Goal: Task Accomplishment & Management: Use online tool/utility

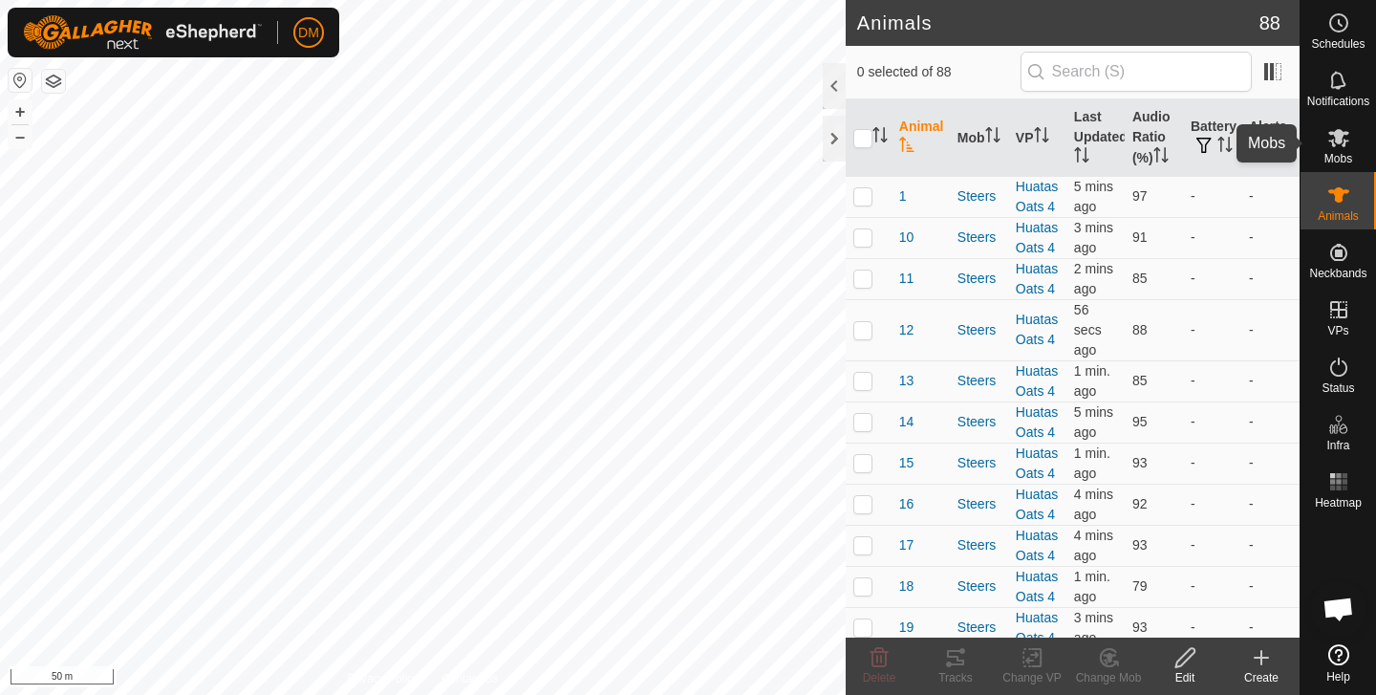
click at [1336, 151] on es-mob-svg-icon at bounding box center [1339, 137] width 34 height 31
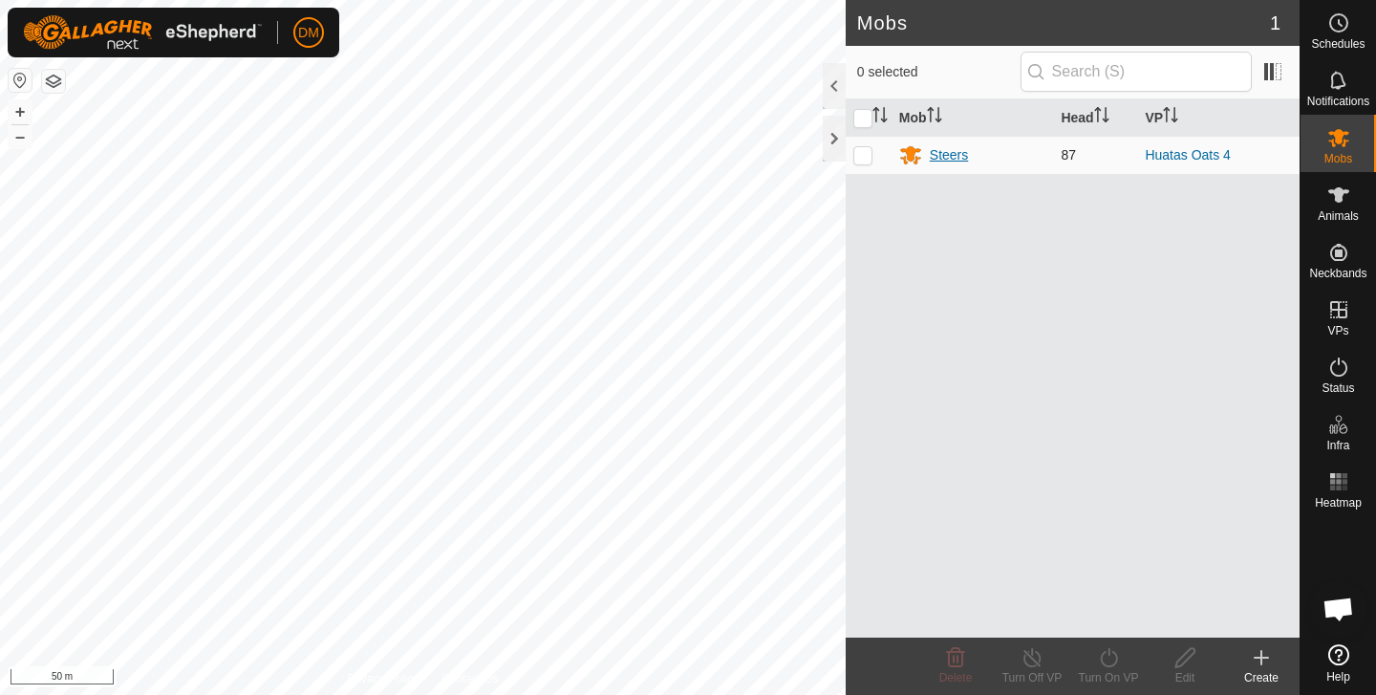
click at [951, 155] on div "Steers" at bounding box center [949, 155] width 38 height 20
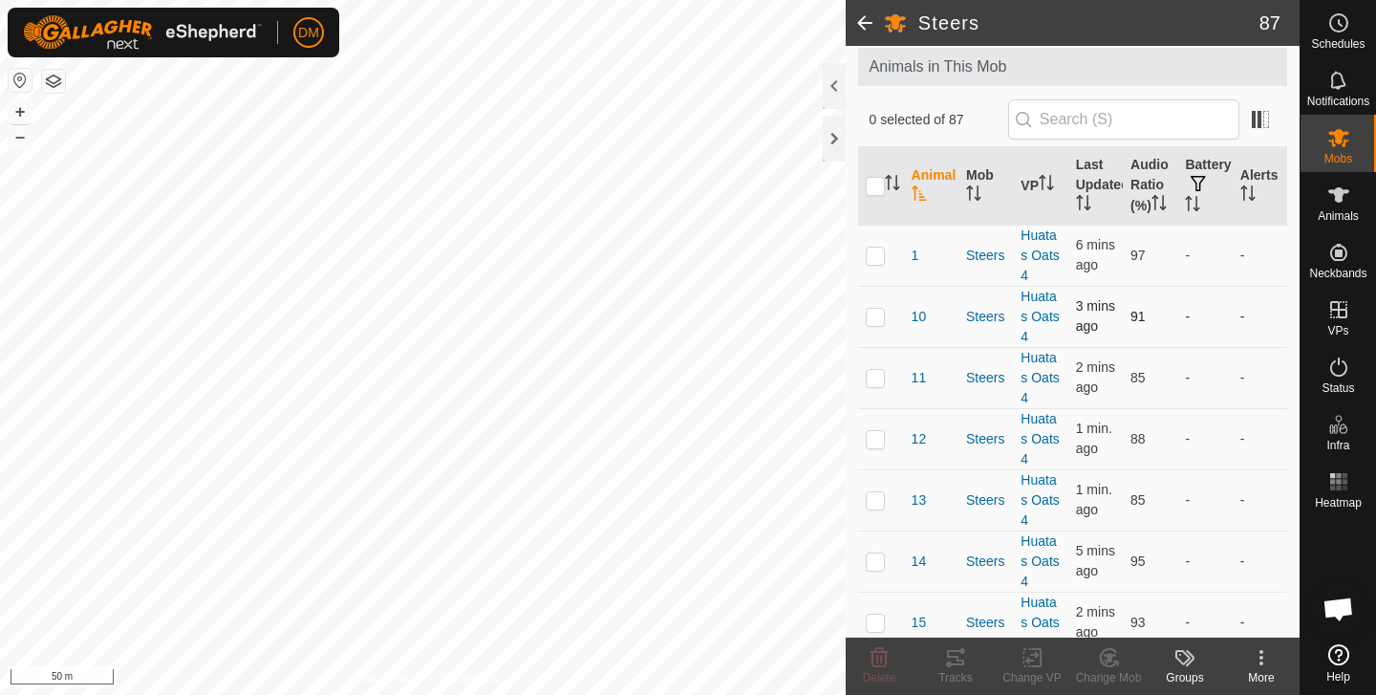
scroll to position [105, 0]
click at [877, 192] on input "checkbox" at bounding box center [875, 184] width 19 height 19
checkbox input "true"
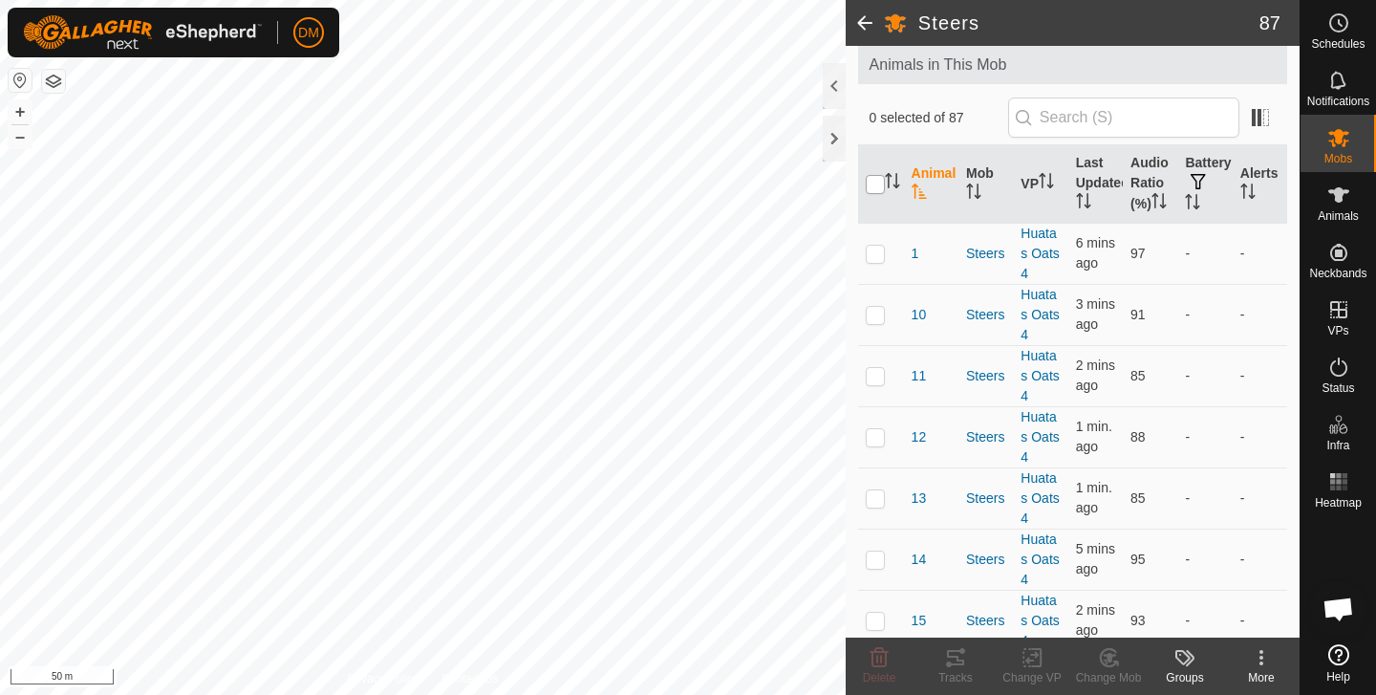
checkbox input "true"
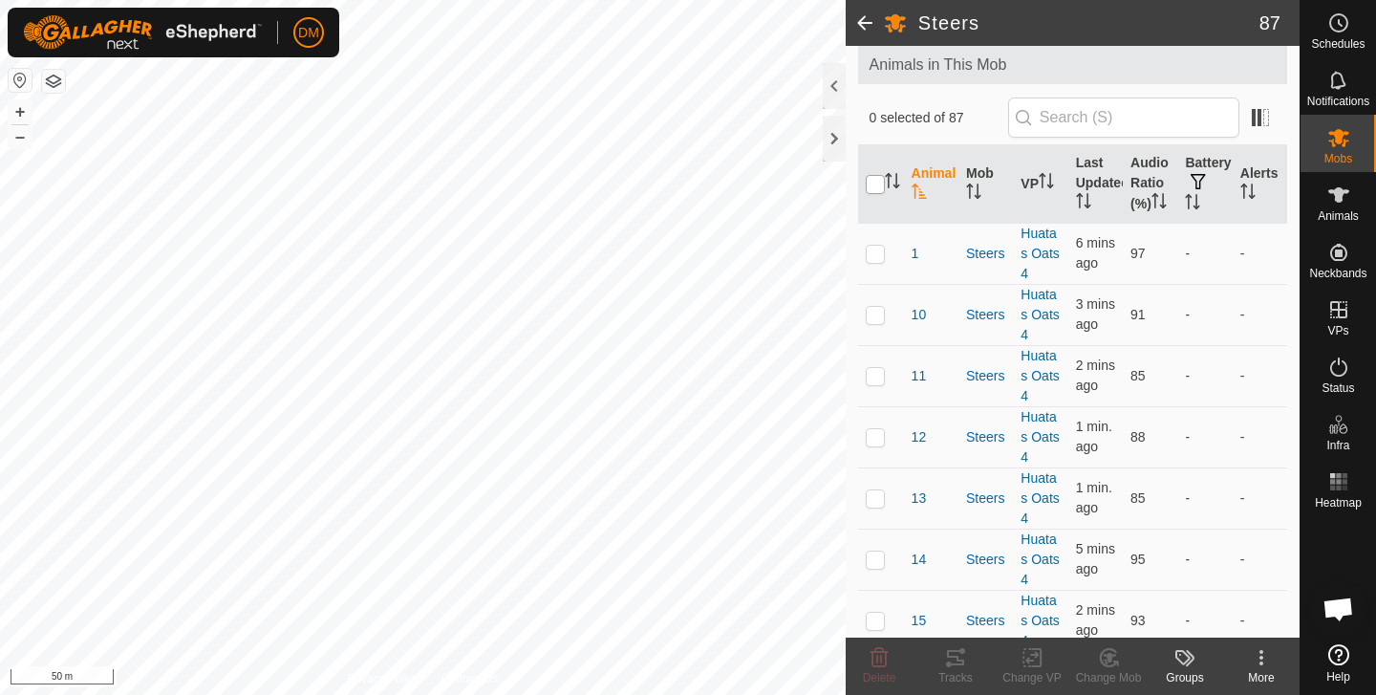
checkbox input "true"
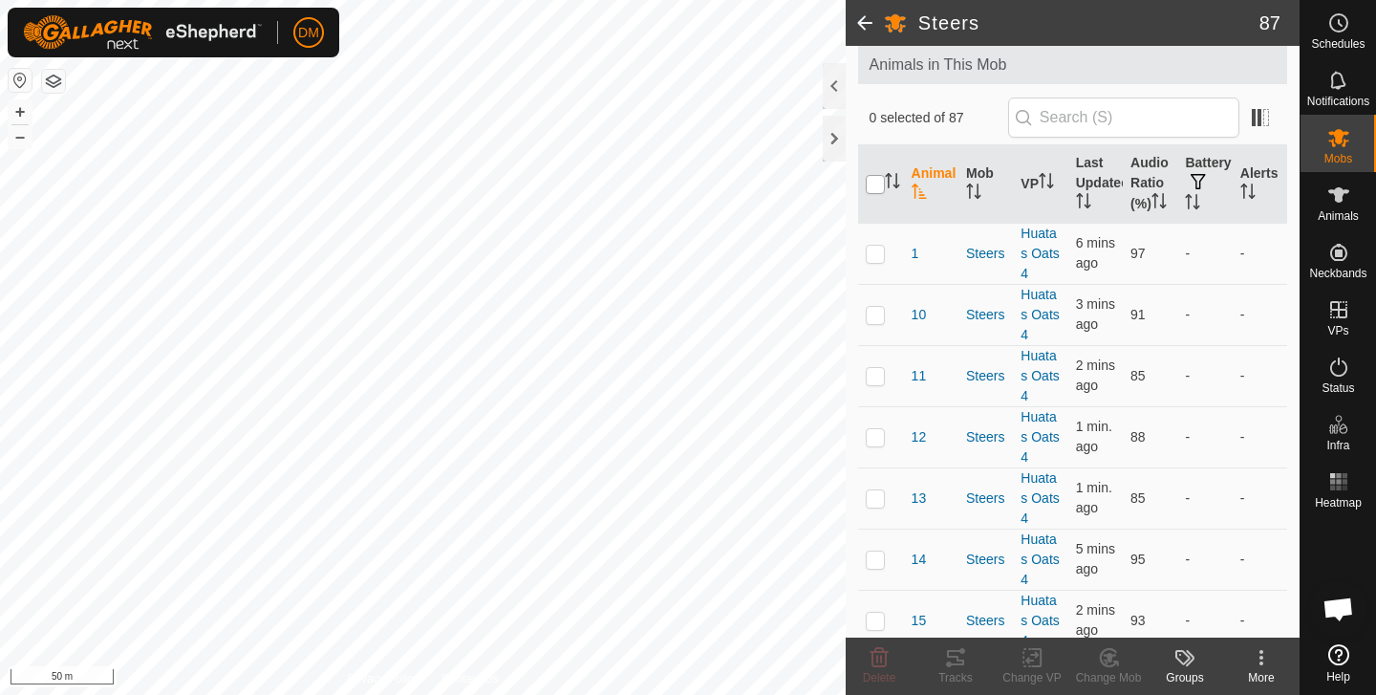
checkbox input "true"
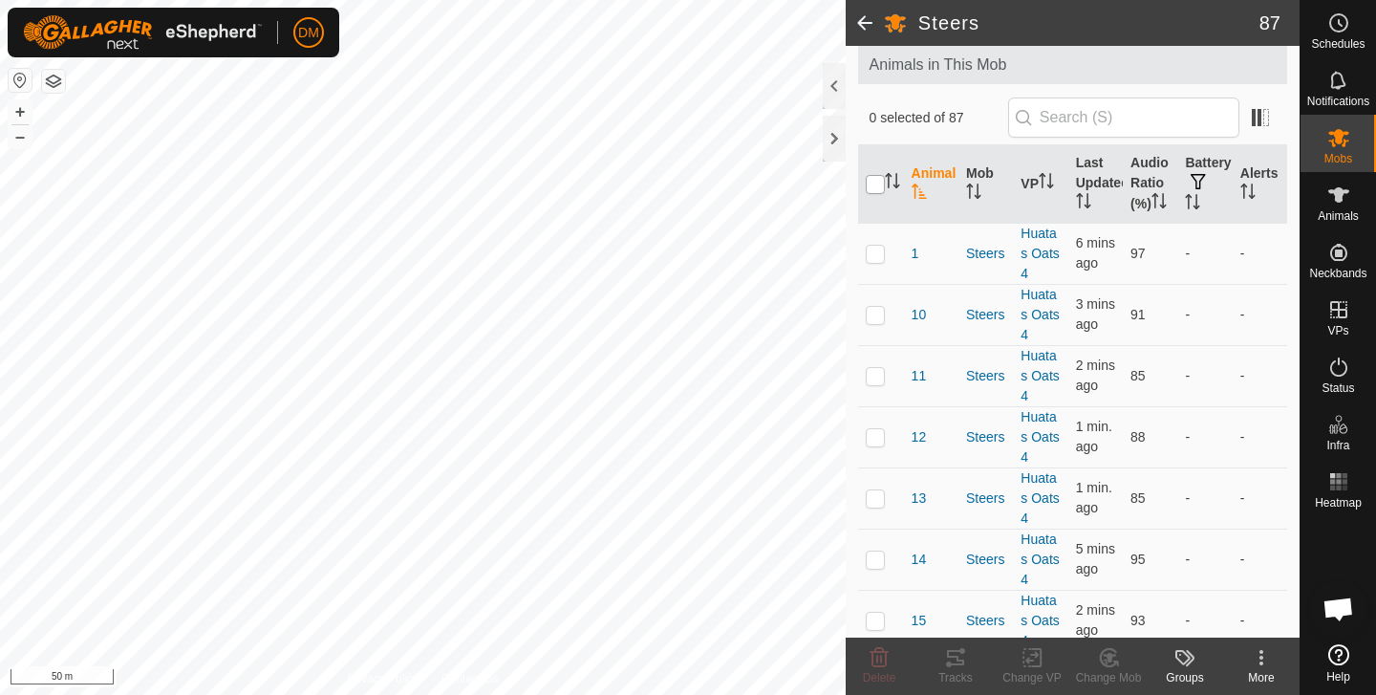
checkbox input "true"
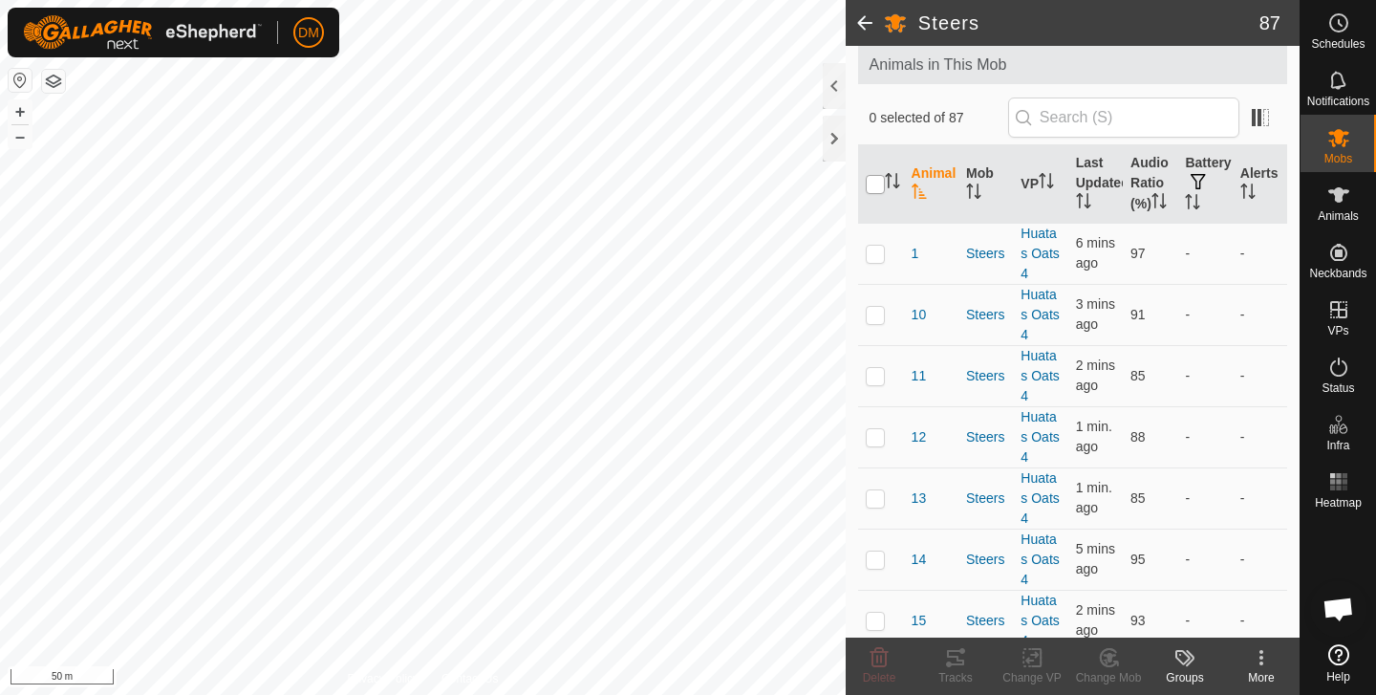
checkbox input "true"
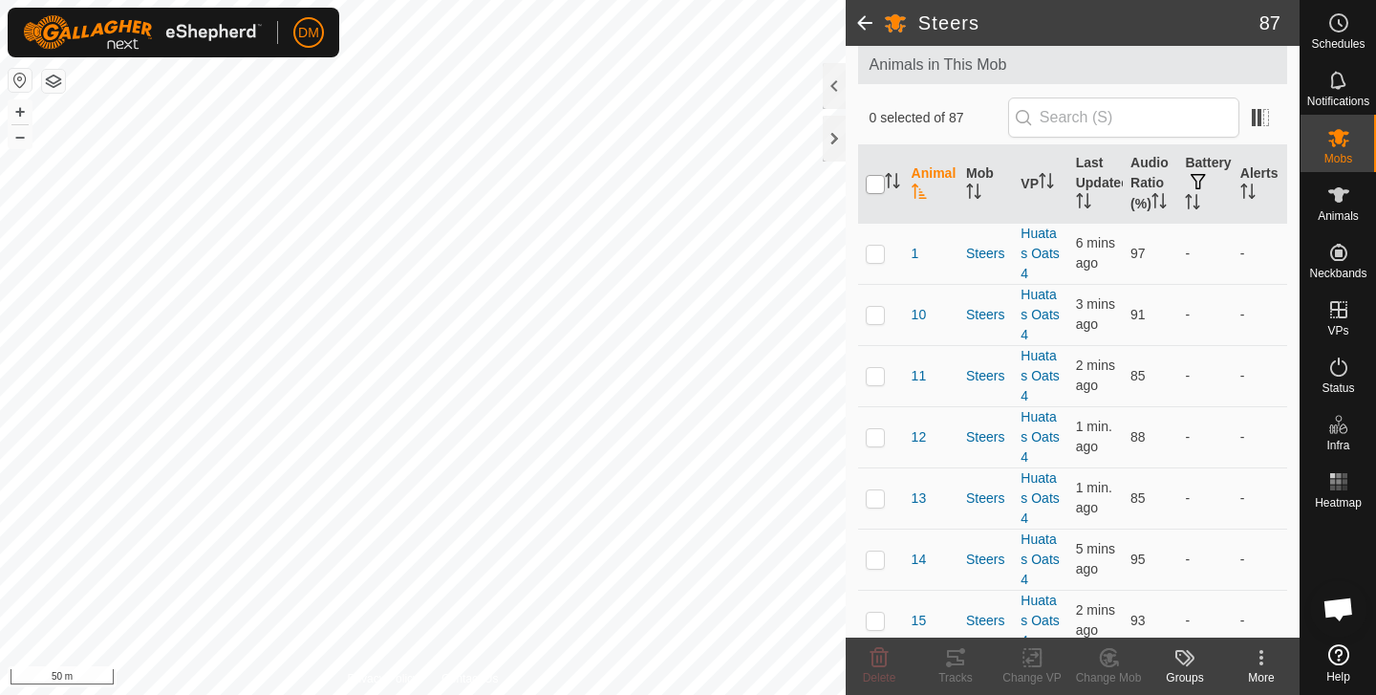
checkbox input "true"
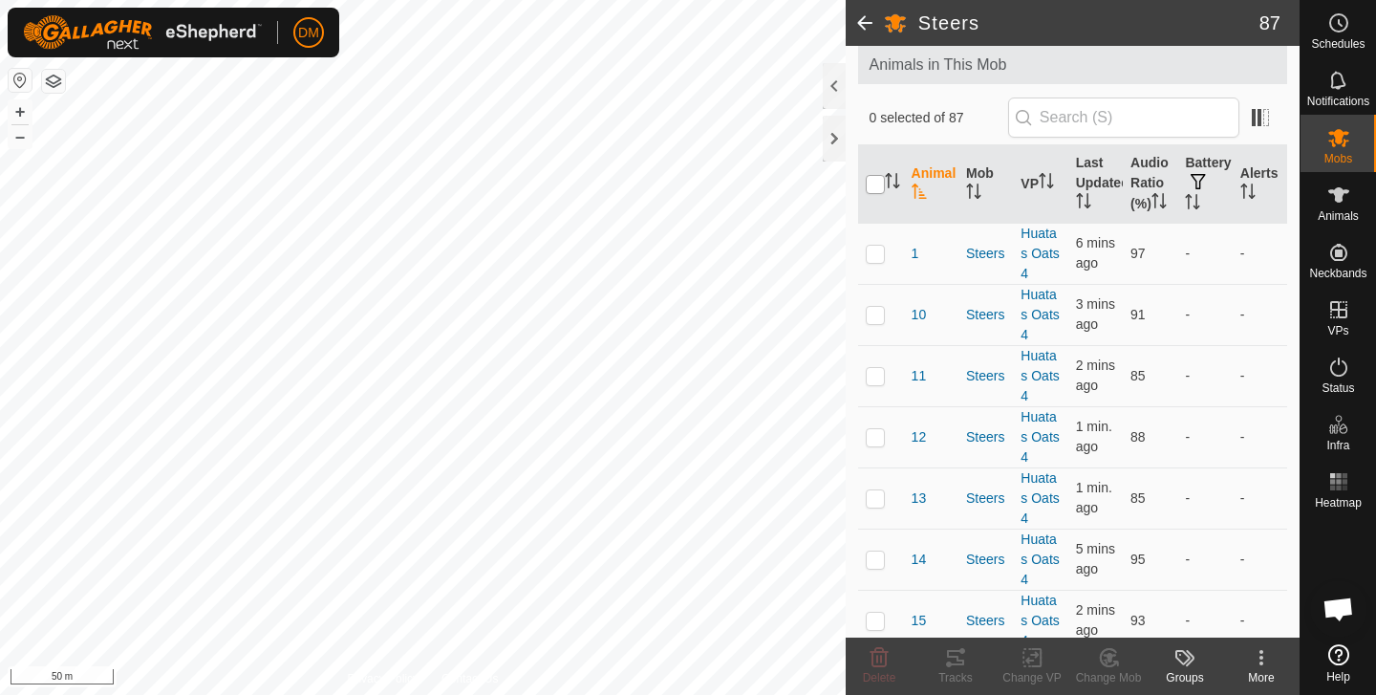
checkbox input "true"
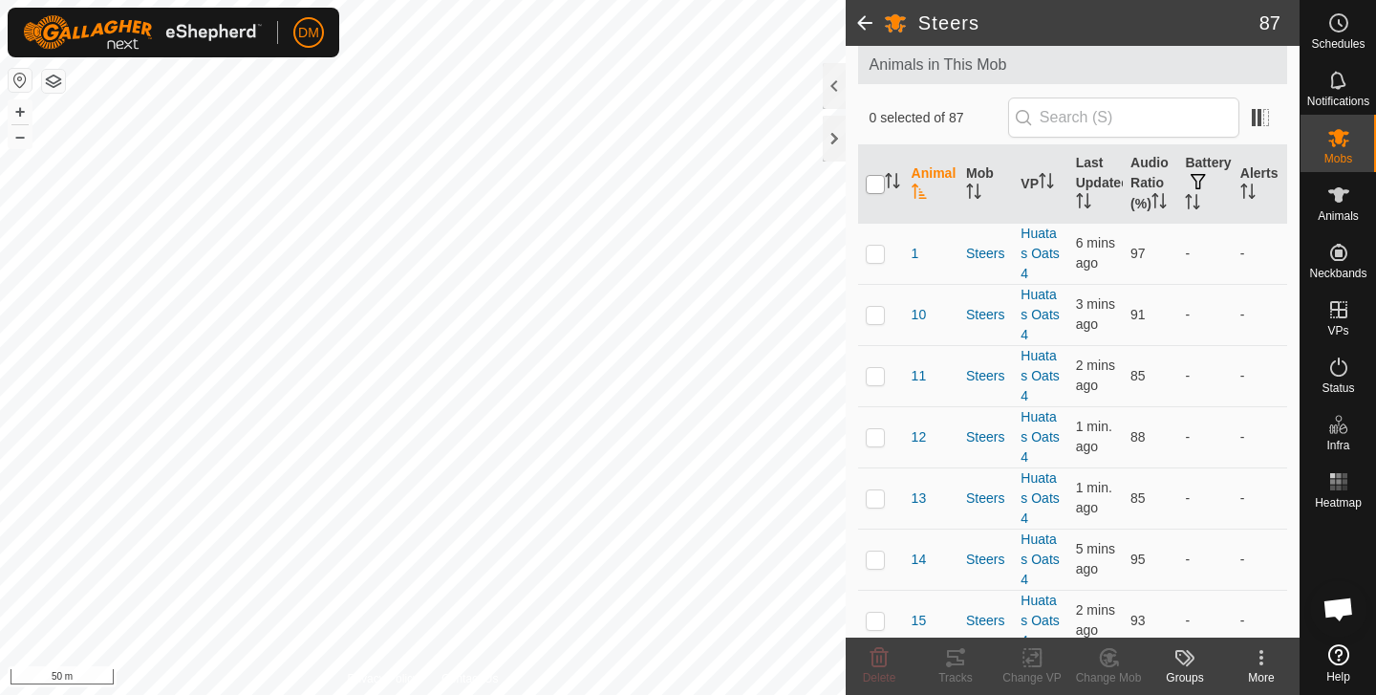
checkbox input "true"
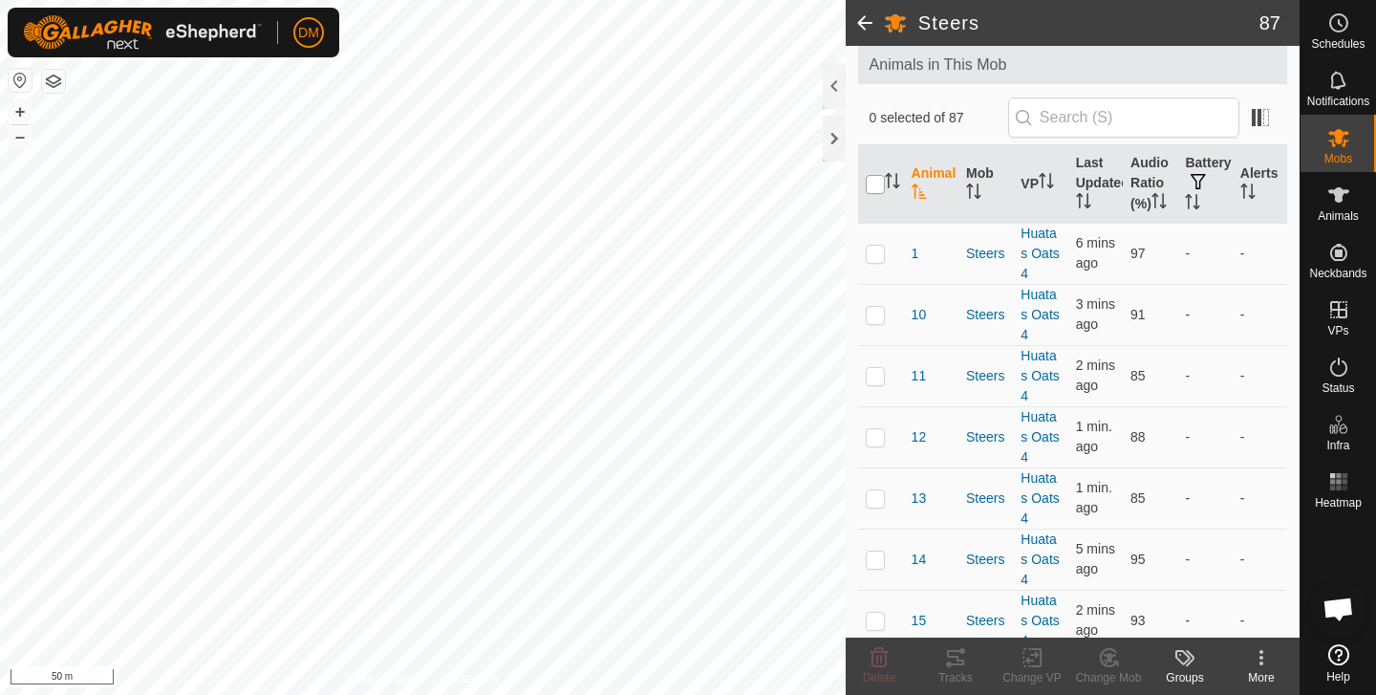
checkbox input "true"
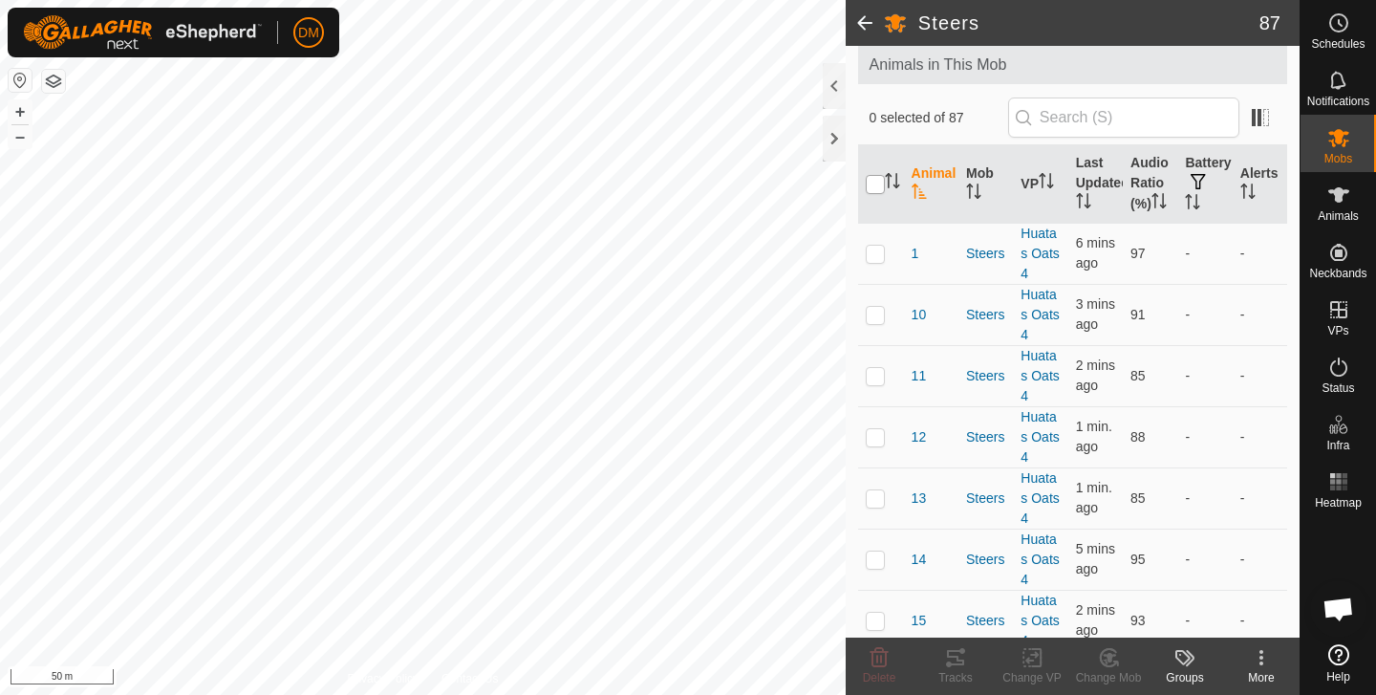
checkbox input "true"
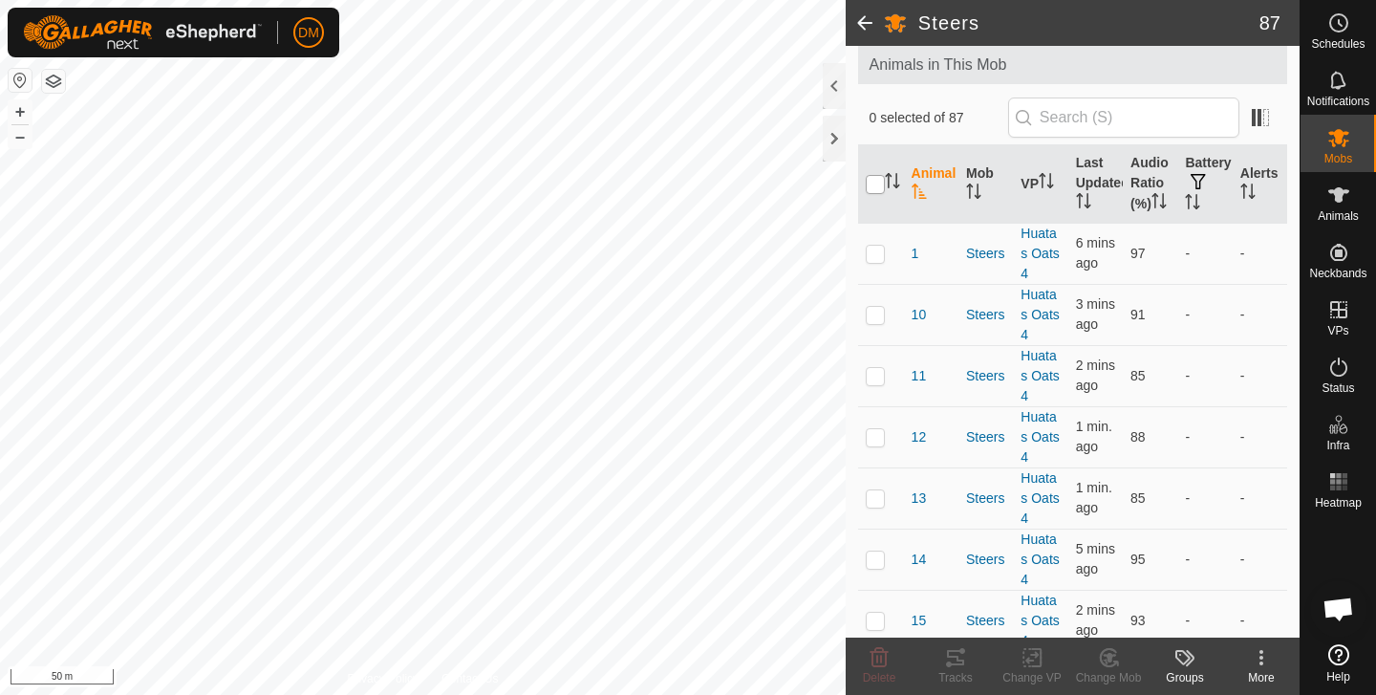
checkbox input "true"
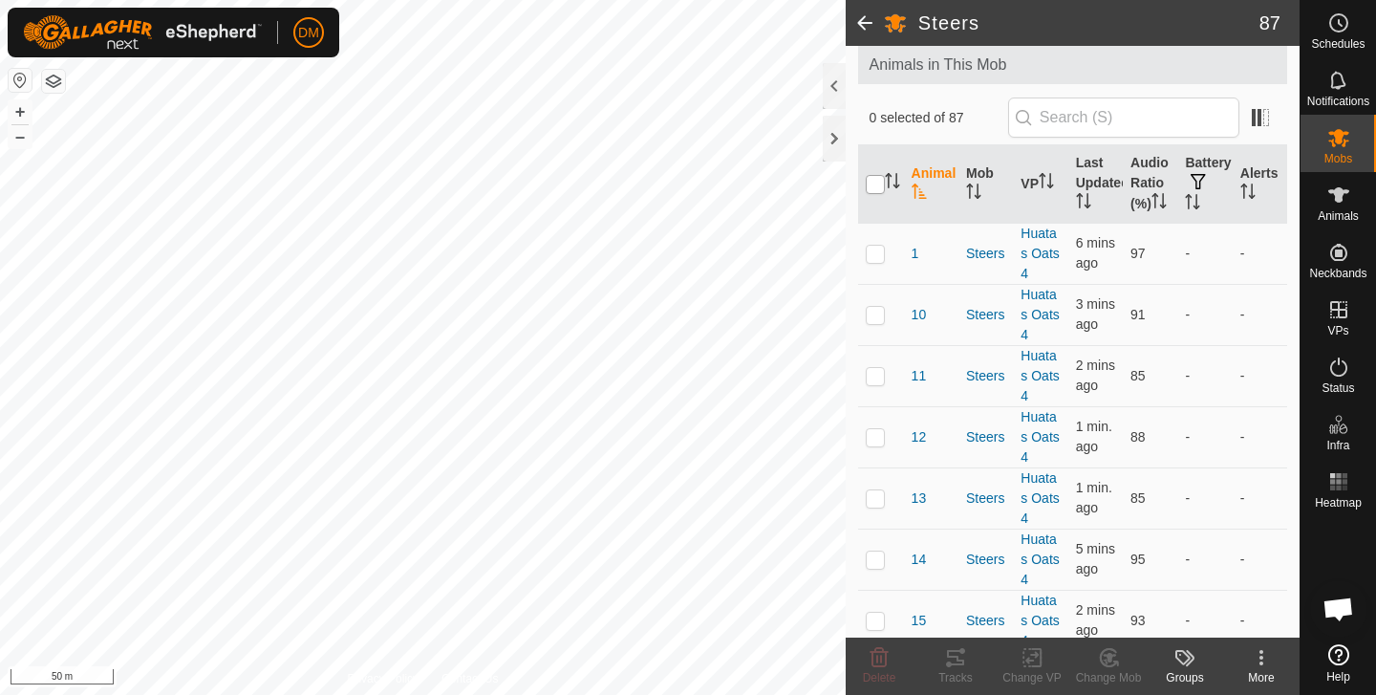
checkbox input "true"
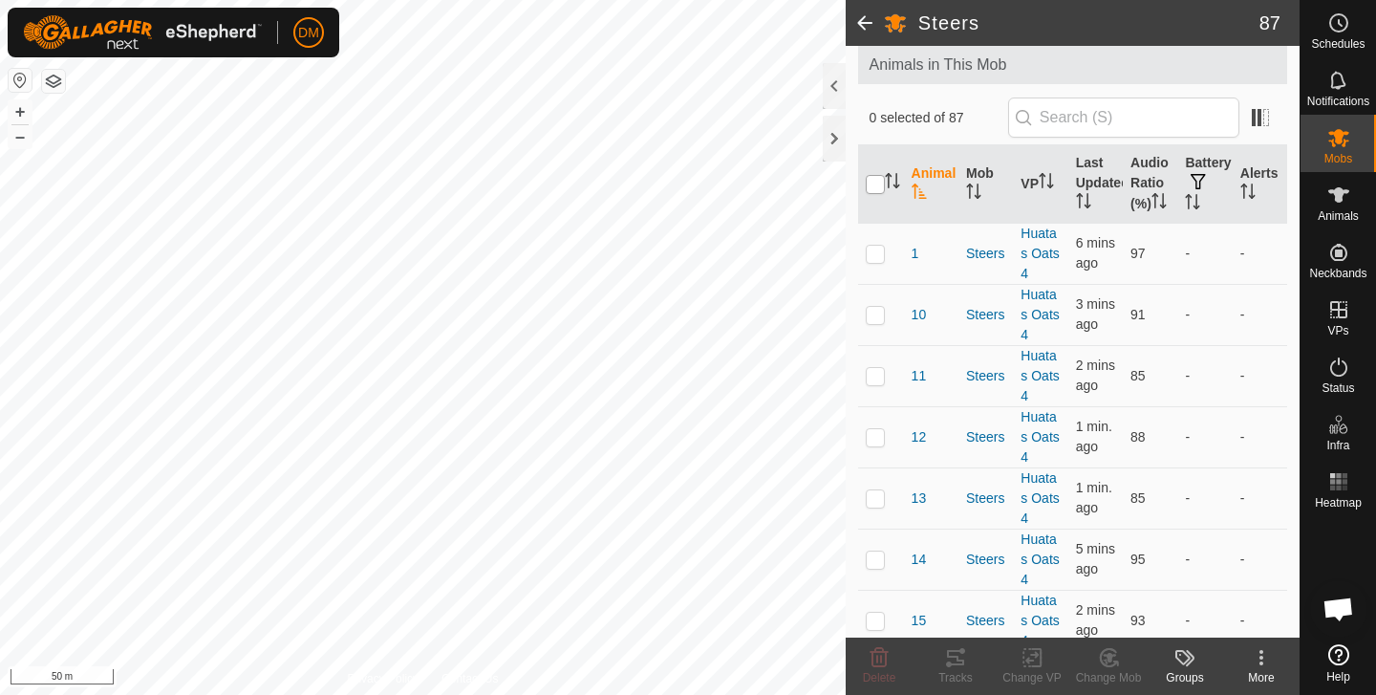
checkbox input "true"
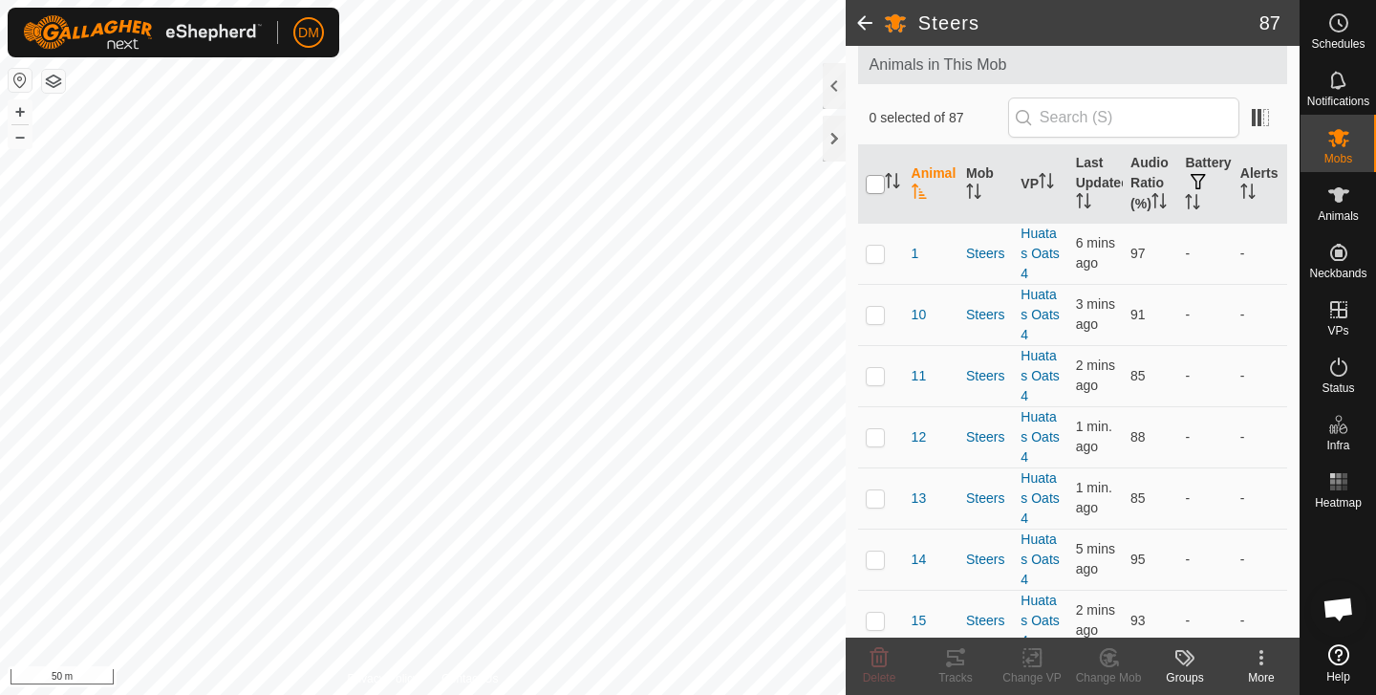
checkbox input "true"
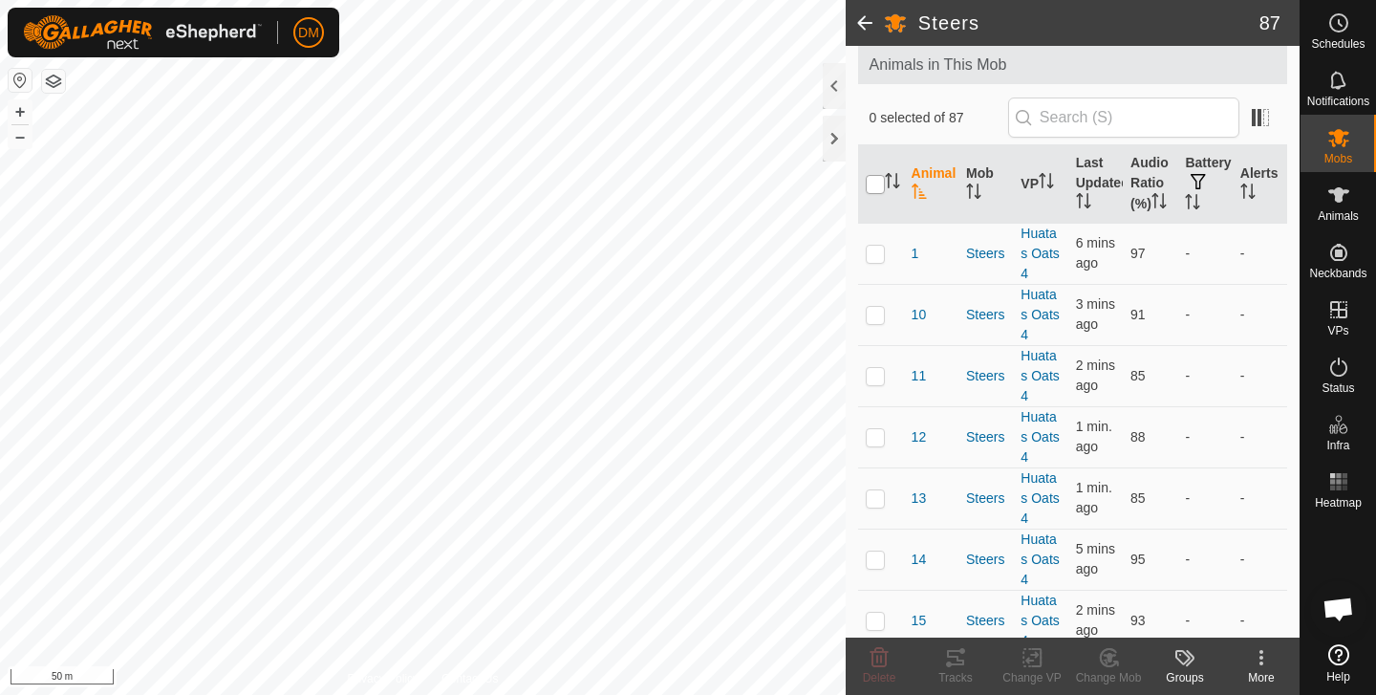
checkbox input "true"
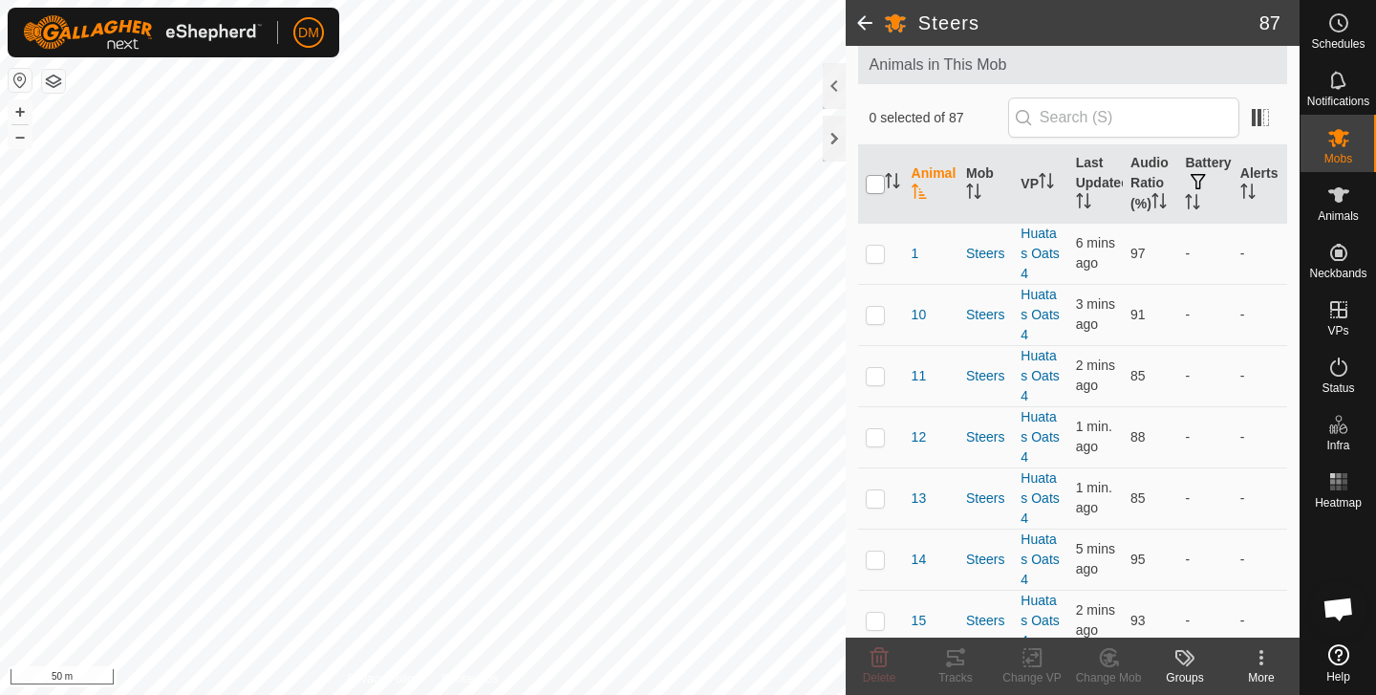
checkbox input "true"
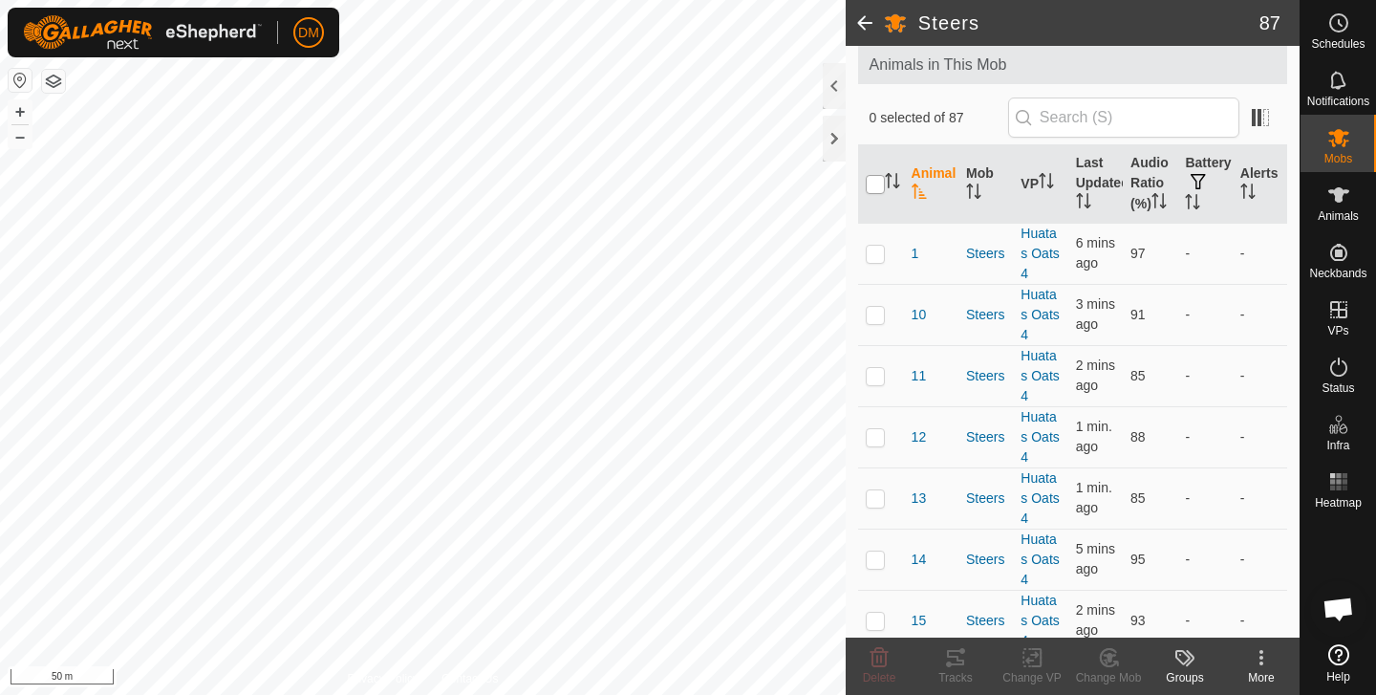
checkbox input "true"
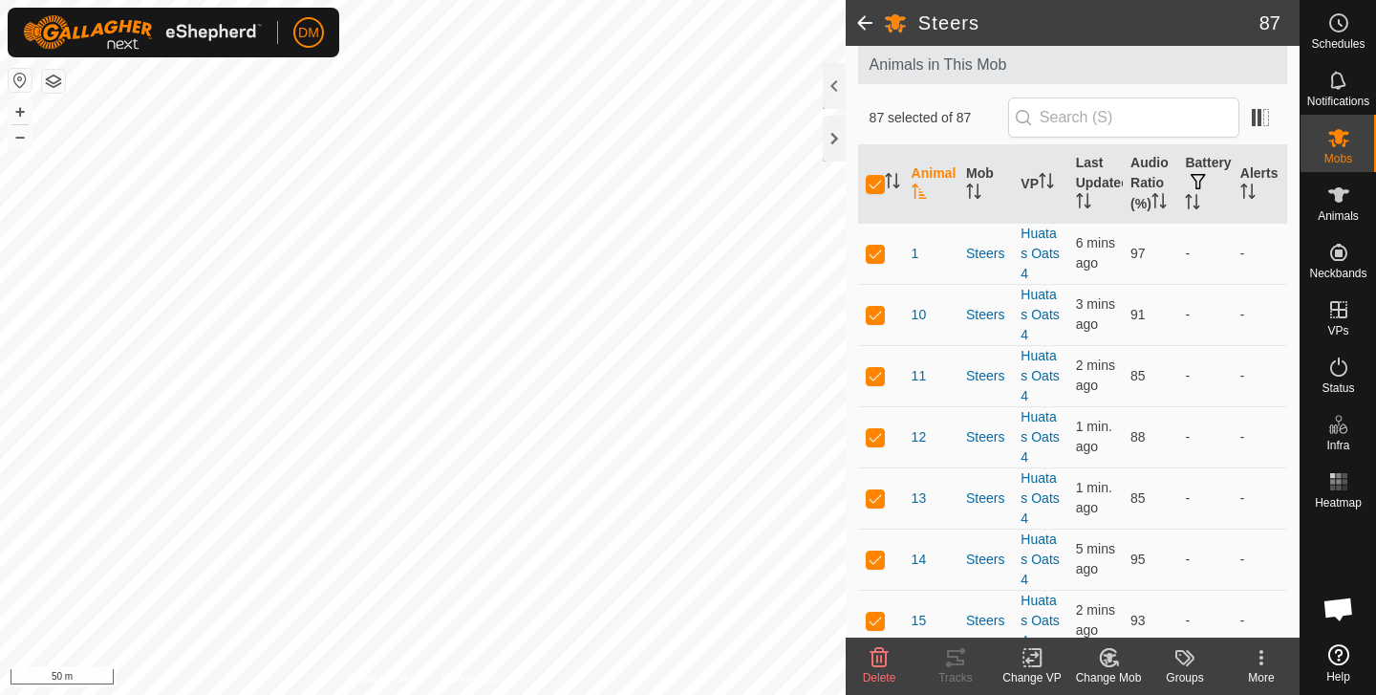
click at [1033, 656] on icon at bounding box center [1032, 658] width 13 height 12
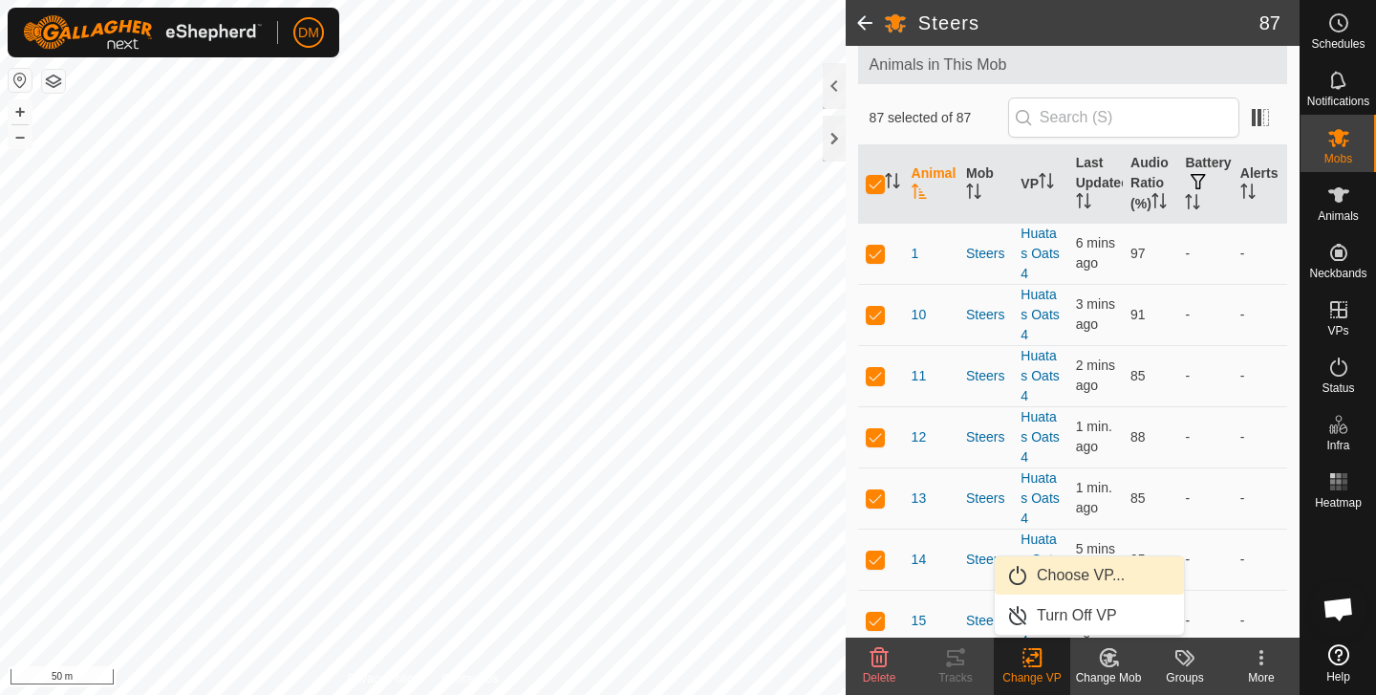
click at [1058, 577] on link "Choose VP..." at bounding box center [1089, 575] width 189 height 38
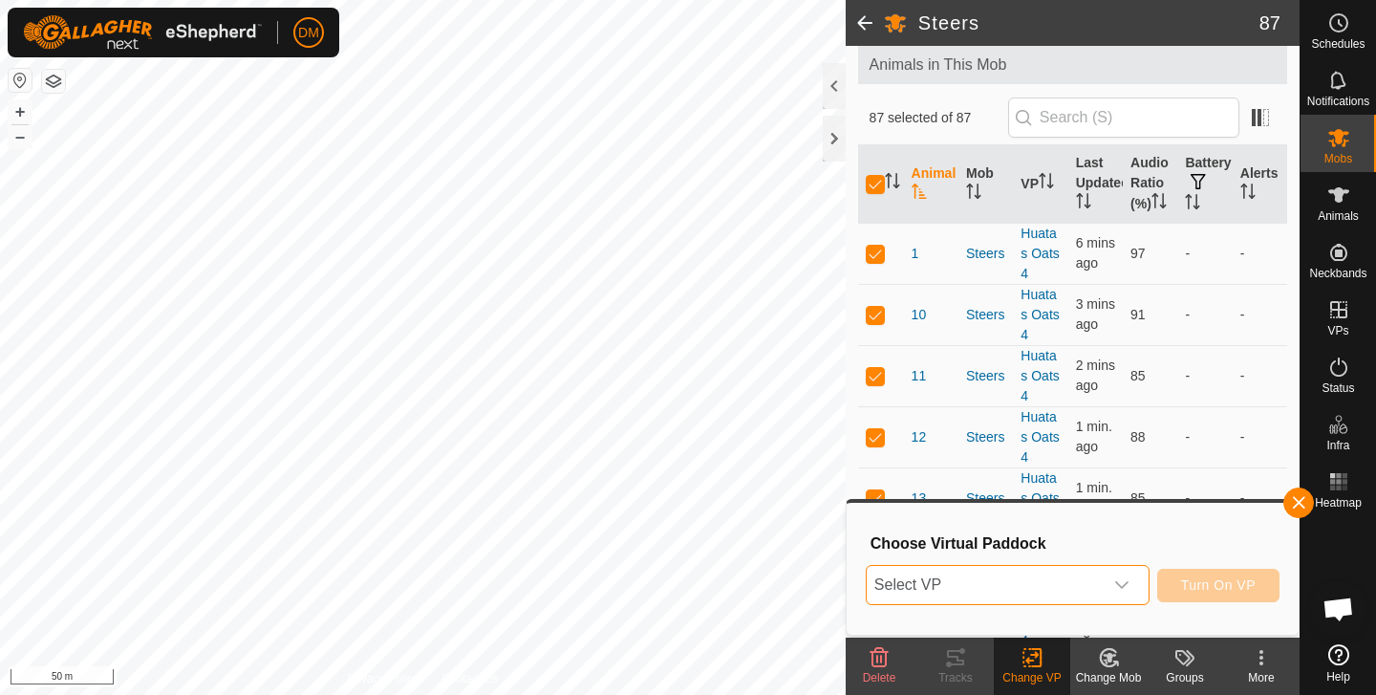
click at [1061, 586] on span "Select VP" at bounding box center [985, 585] width 236 height 38
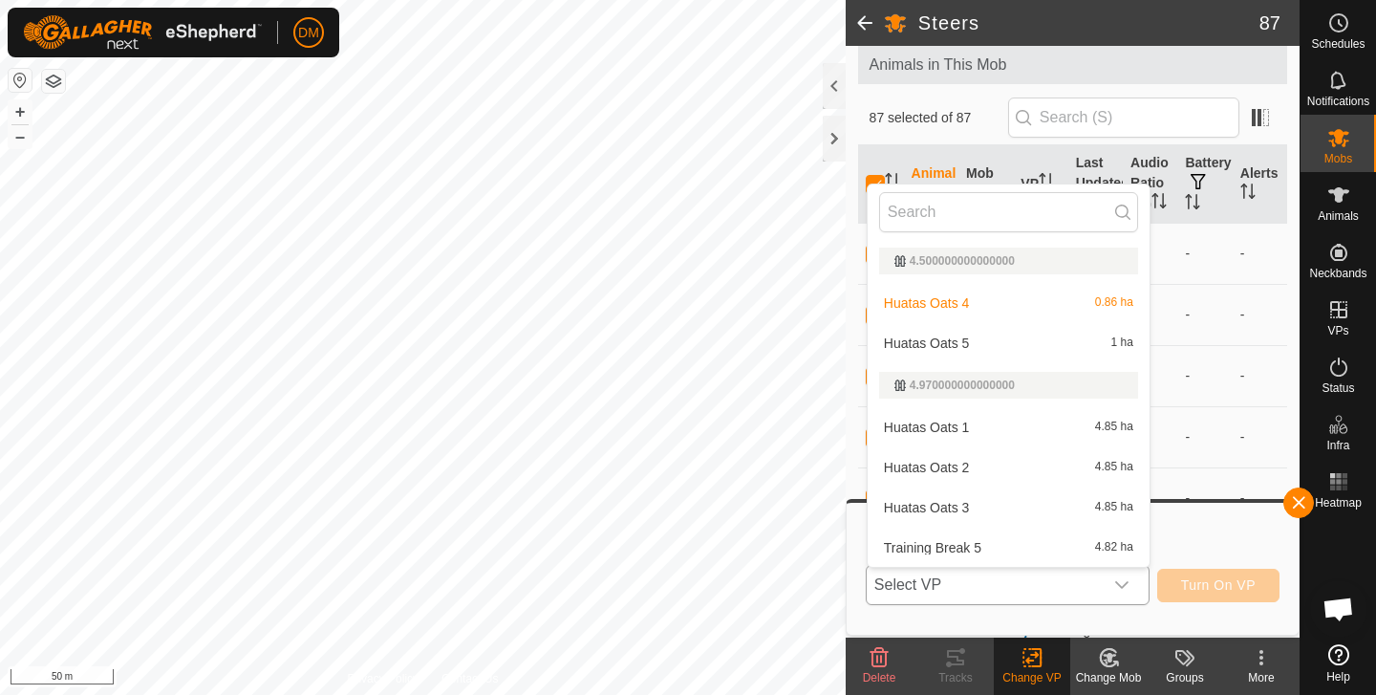
click at [951, 339] on li "Huatas Oats 5 1 ha" at bounding box center [1009, 343] width 282 height 38
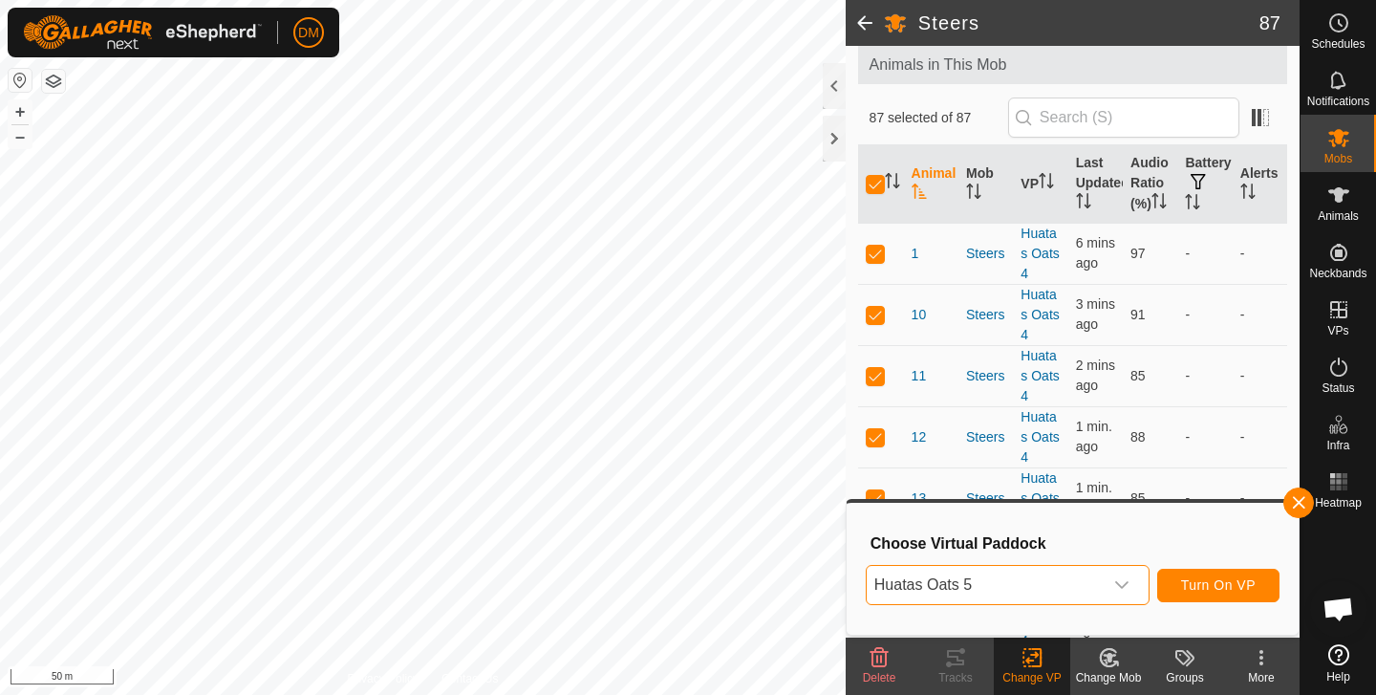
click at [1198, 588] on span "Turn On VP" at bounding box center [1218, 584] width 75 height 15
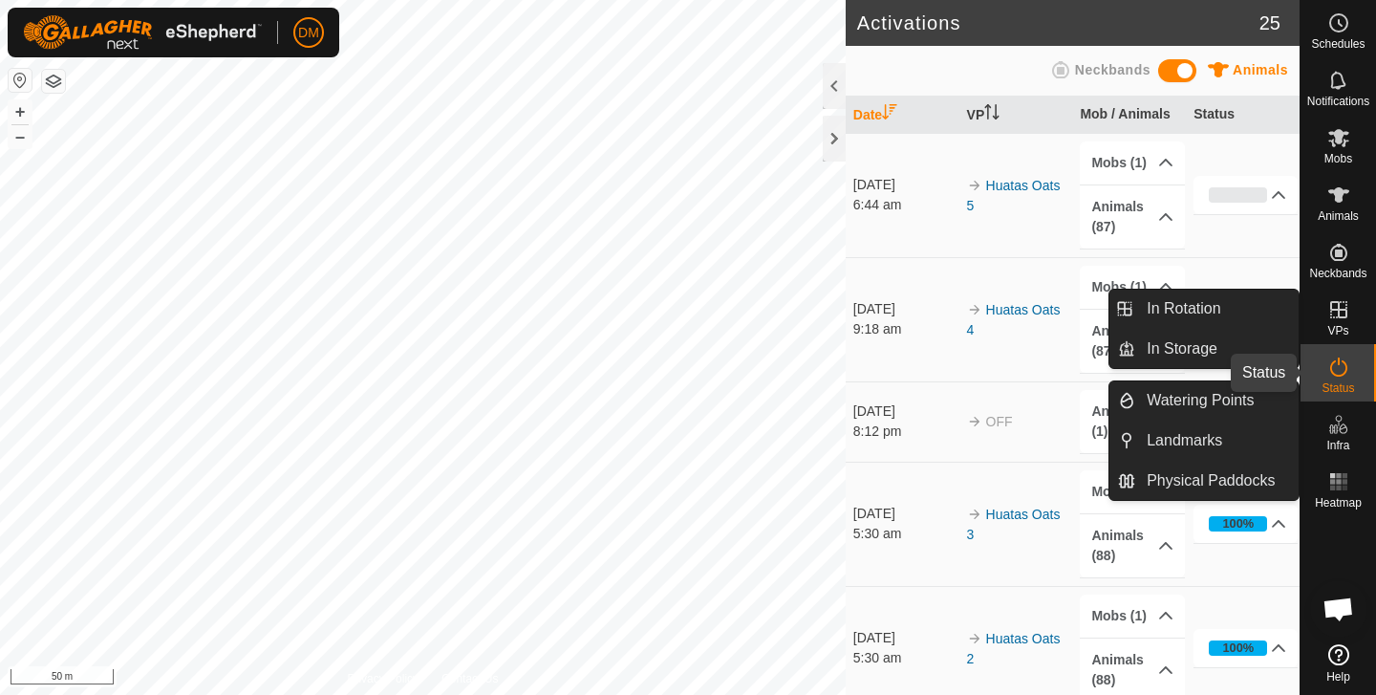
click at [1345, 365] on icon at bounding box center [1339, 367] width 23 height 23
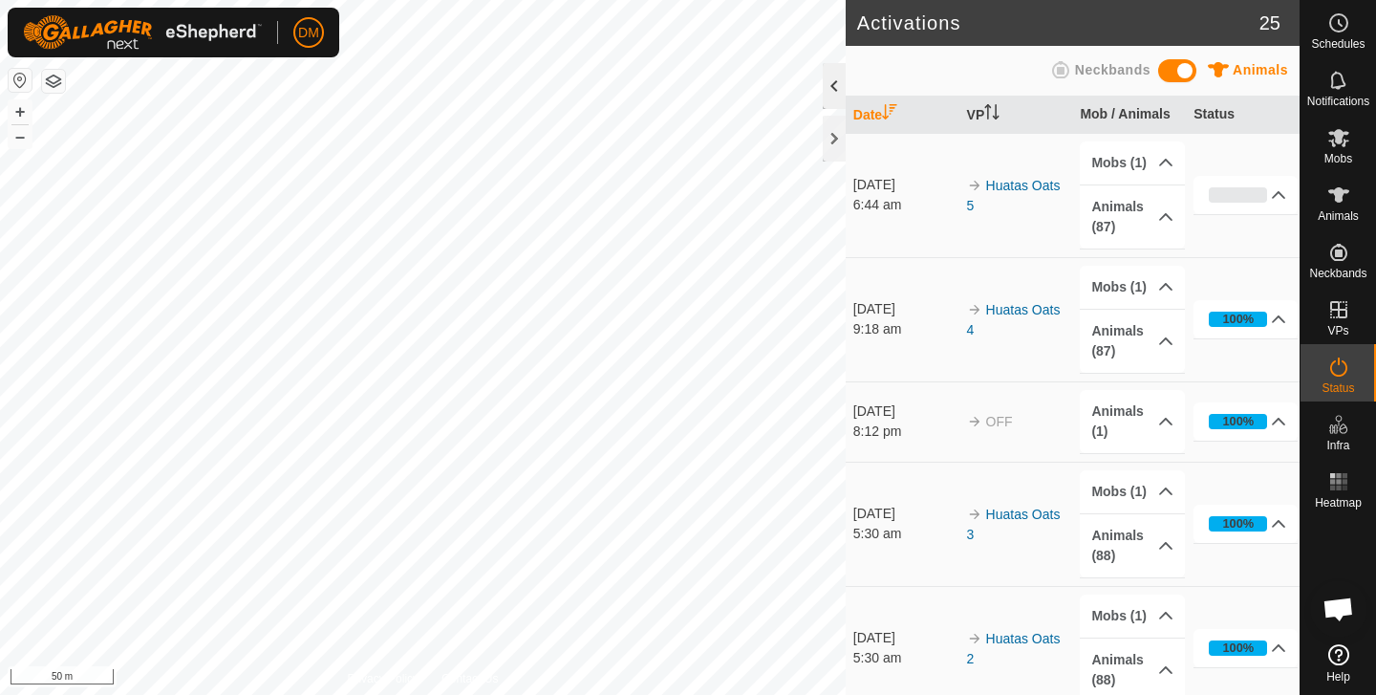
click at [842, 80] on div at bounding box center [834, 86] width 23 height 46
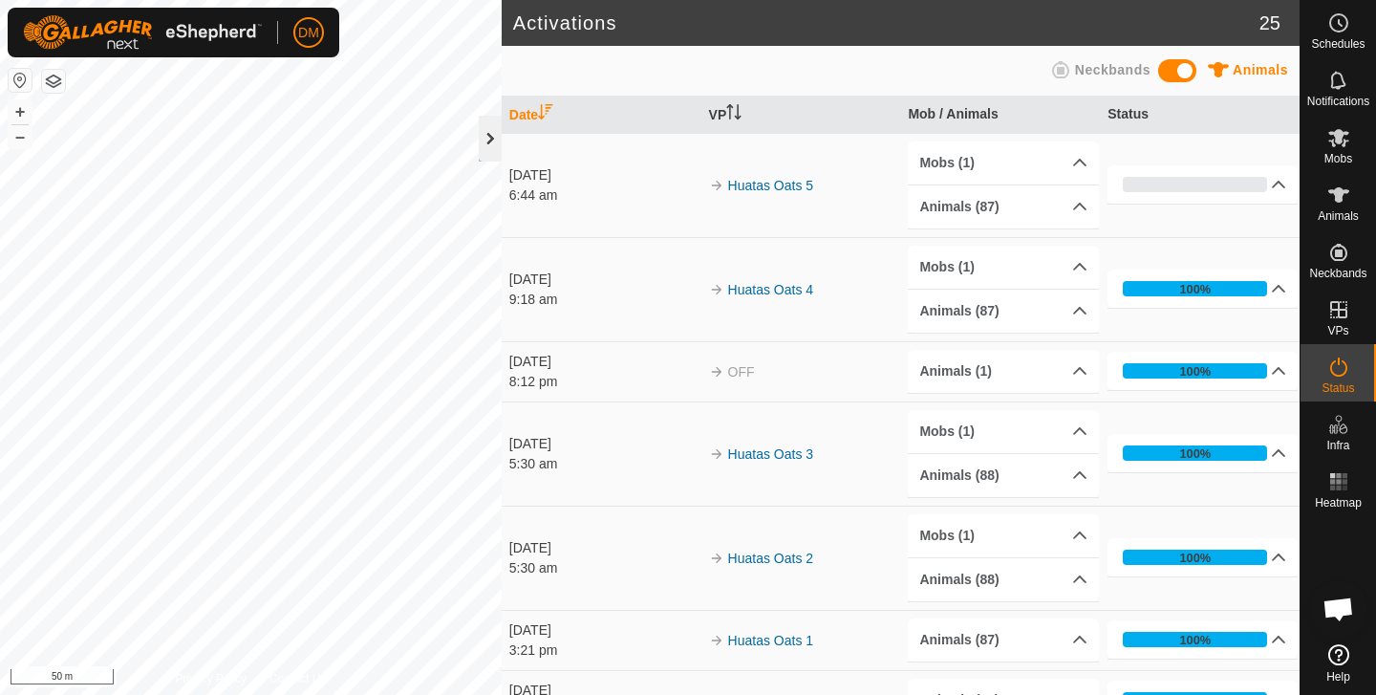
click at [489, 141] on div at bounding box center [490, 139] width 23 height 46
